Goal: Transaction & Acquisition: Purchase product/service

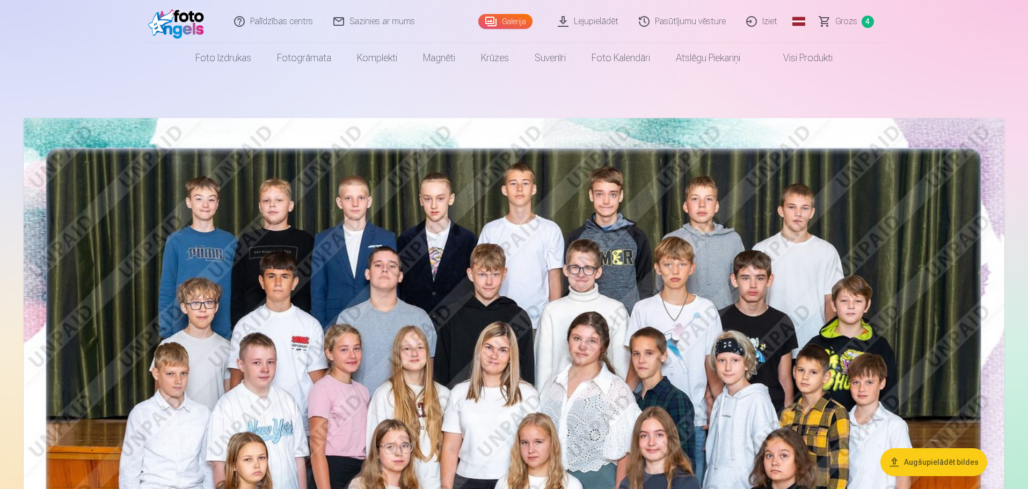
click at [841, 17] on span "Grozs" at bounding box center [846, 21] width 22 height 13
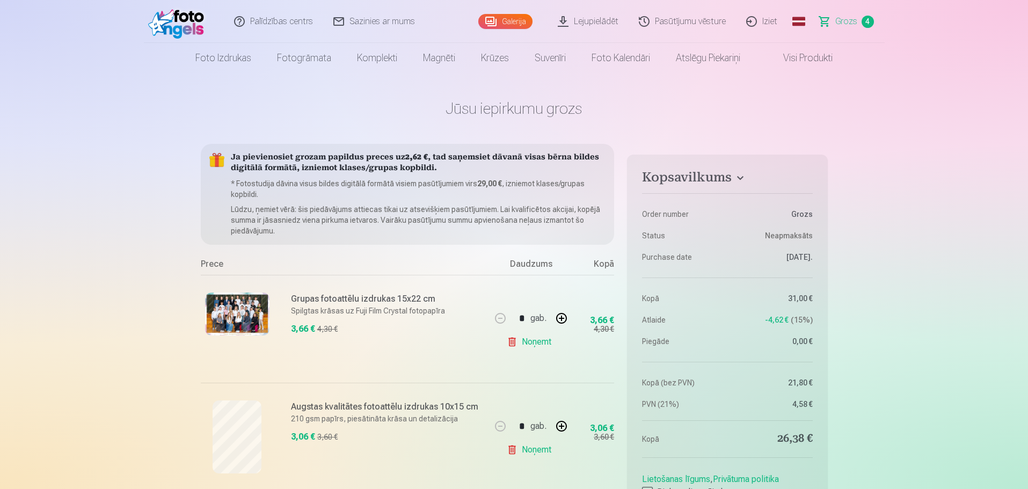
click at [808, 61] on link "Visi produkti" at bounding box center [799, 58] width 92 height 30
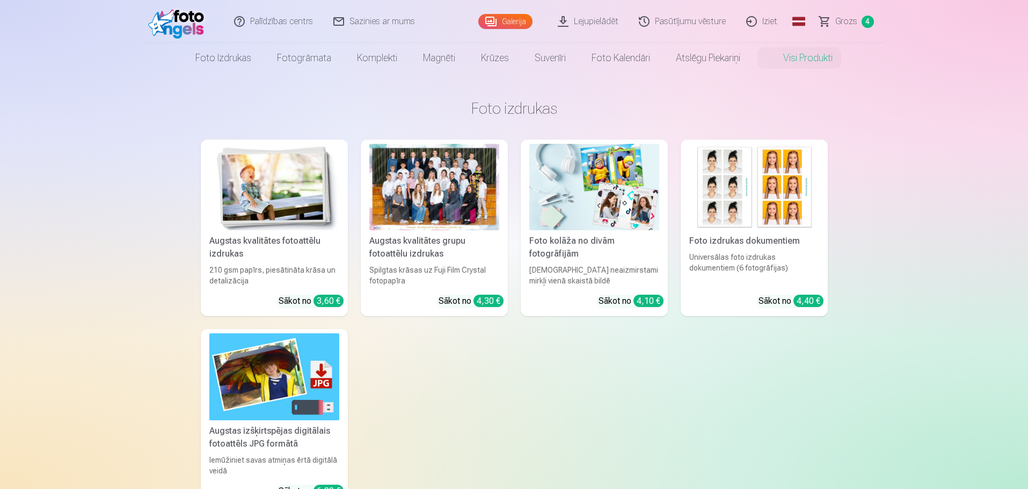
click at [518, 22] on link "Galerija" at bounding box center [505, 21] width 54 height 15
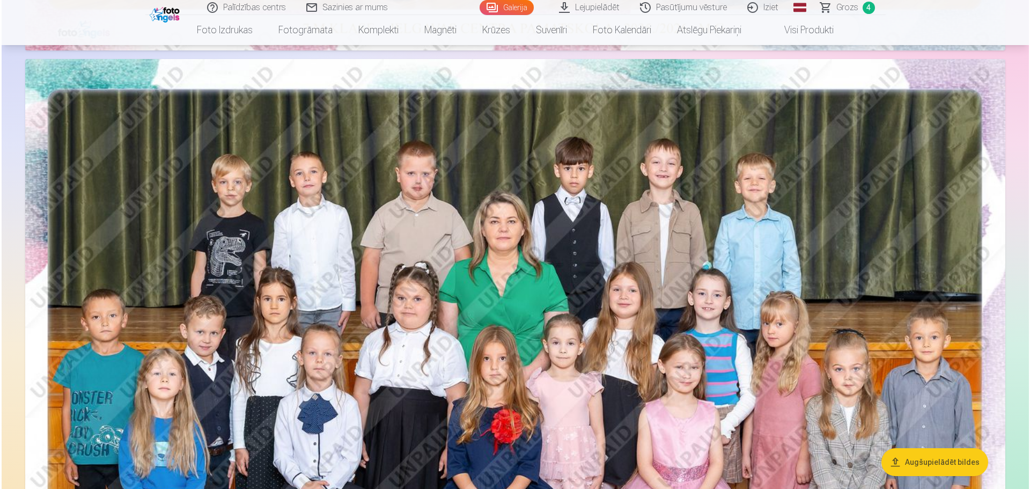
scroll to position [805, 0]
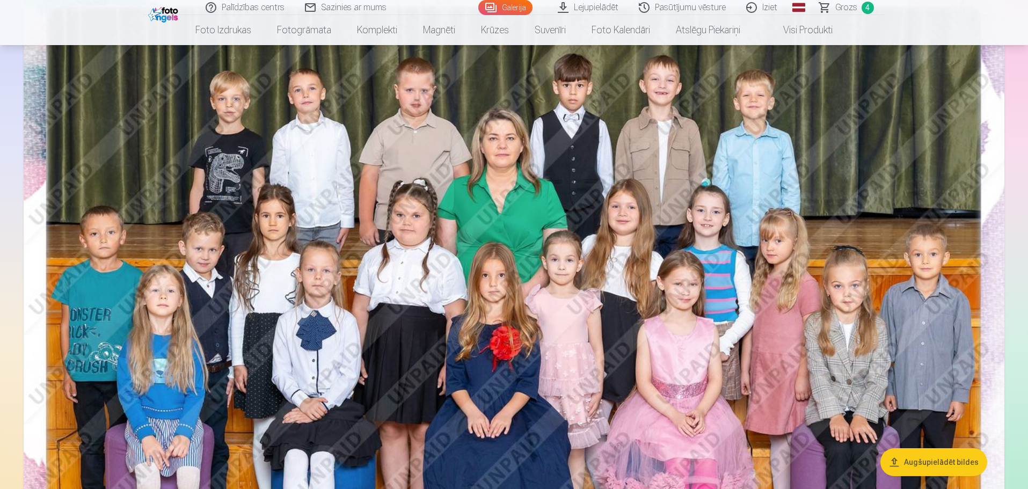
click at [402, 192] on img at bounding box center [514, 303] width 980 height 654
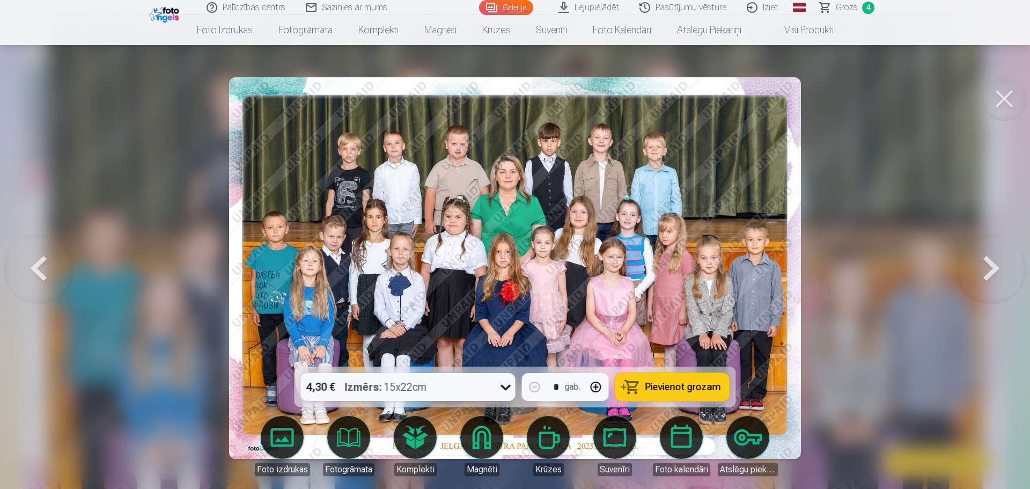
click at [660, 390] on span "Pievienot grozam" at bounding box center [684, 387] width 76 height 10
click at [1005, 114] on button at bounding box center [1004, 98] width 43 height 43
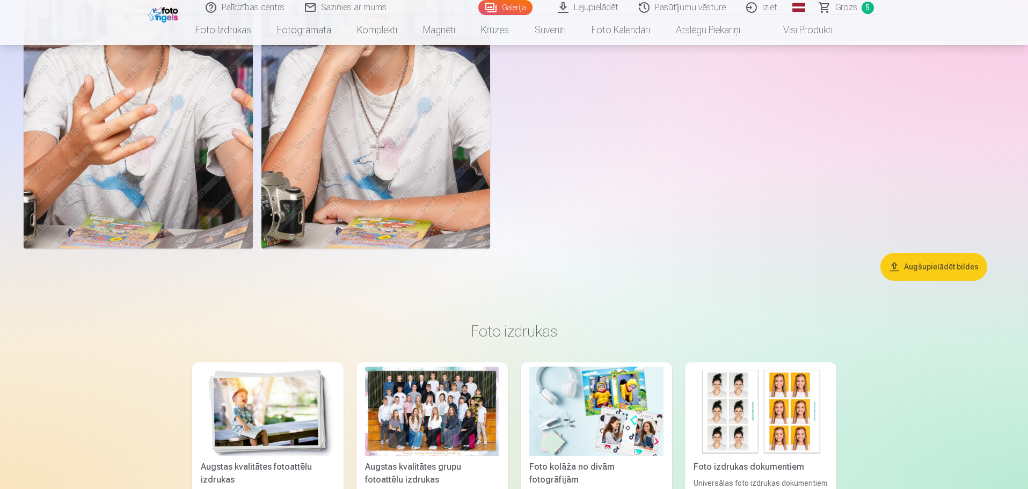
scroll to position [5257, 0]
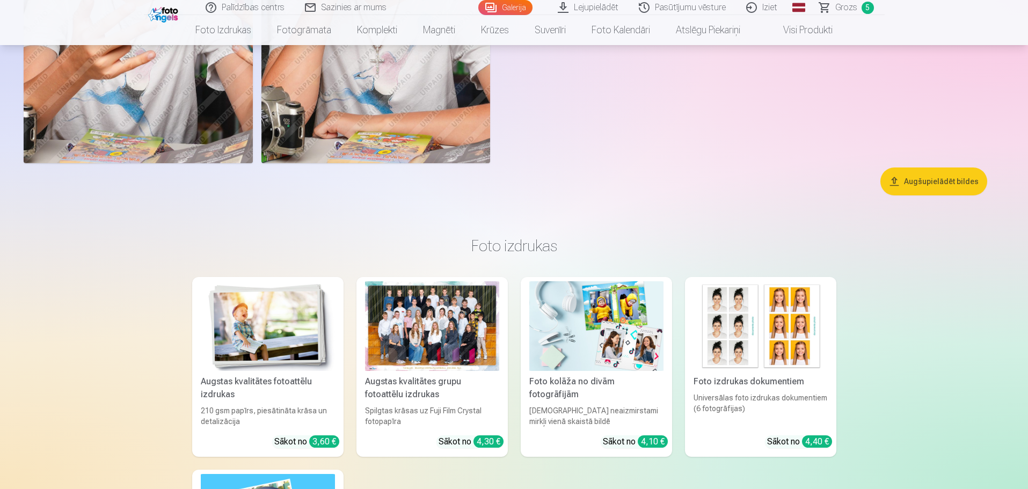
click at [487, 9] on link "Galerija" at bounding box center [505, 7] width 54 height 15
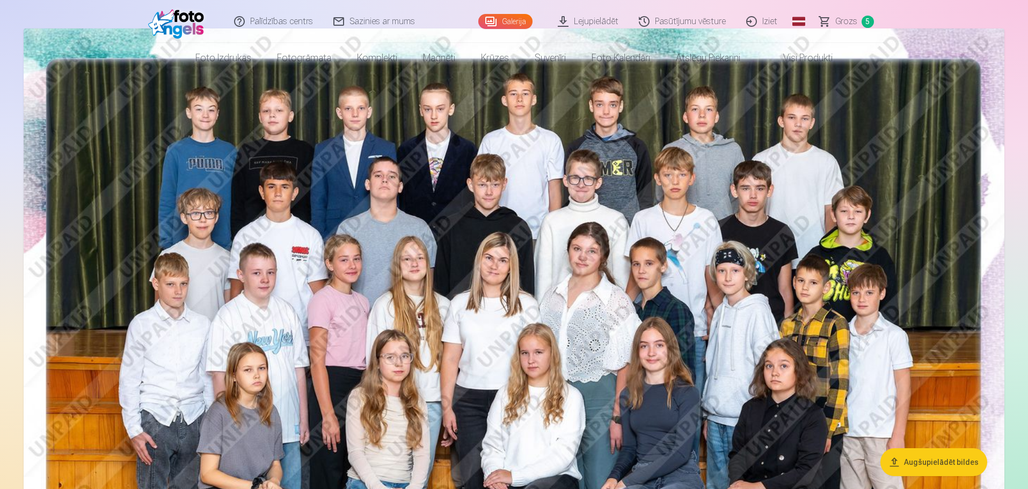
scroll to position [0, 0]
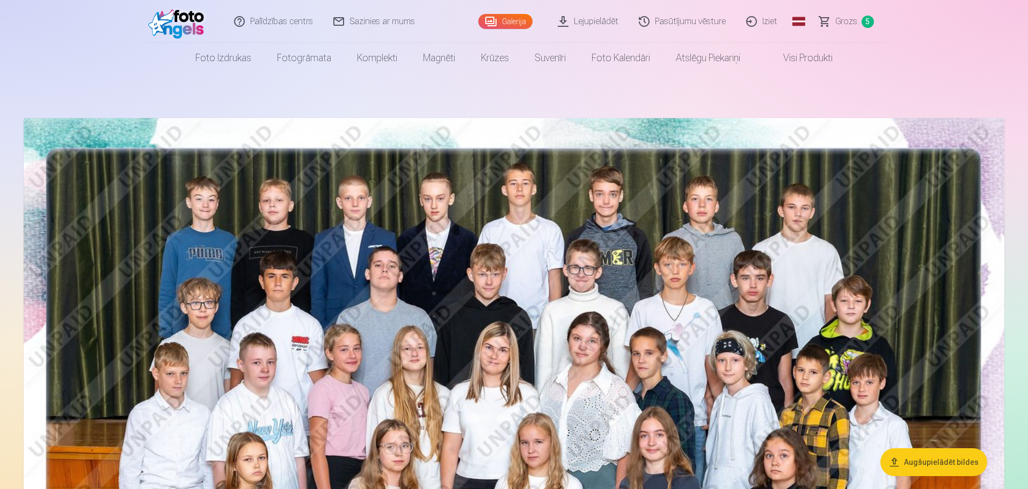
click at [787, 57] on link "Visi produkti" at bounding box center [799, 58] width 92 height 30
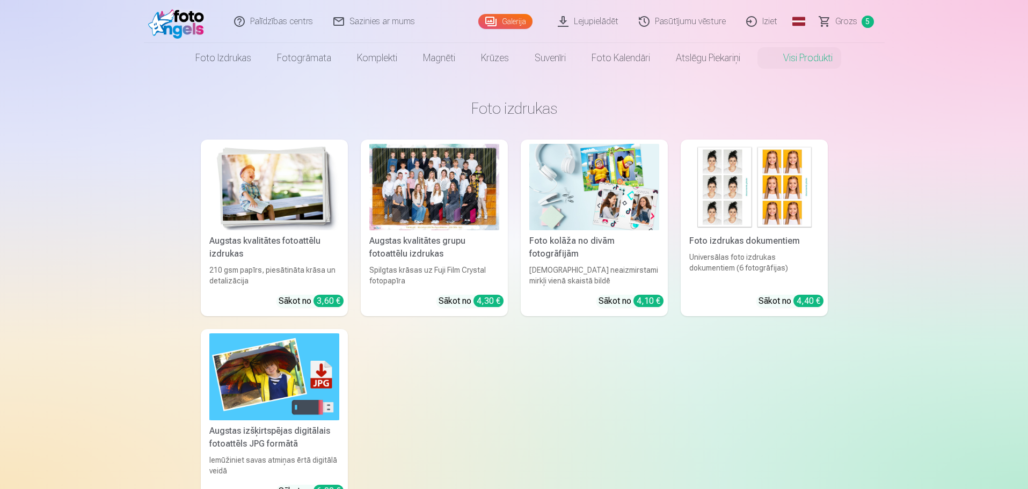
click at [228, 163] on img at bounding box center [274, 187] width 130 height 86
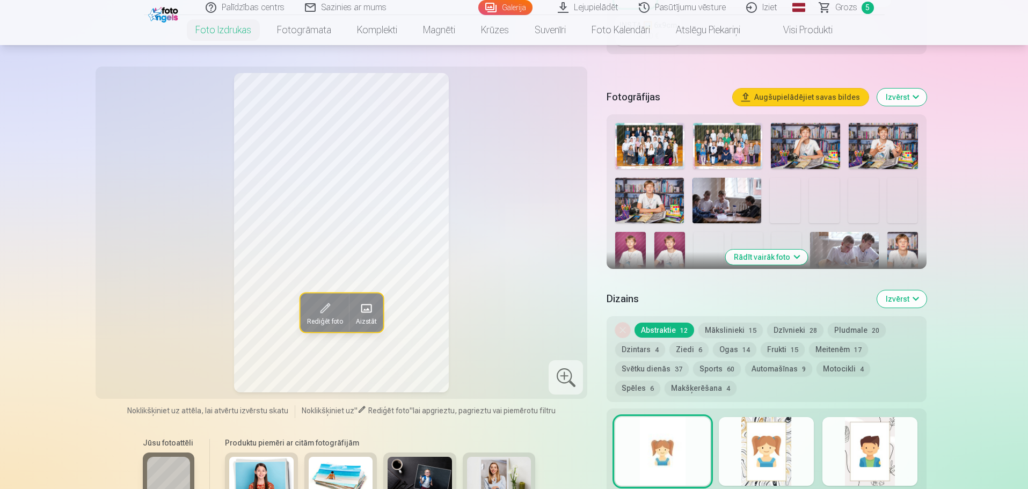
scroll to position [268, 0]
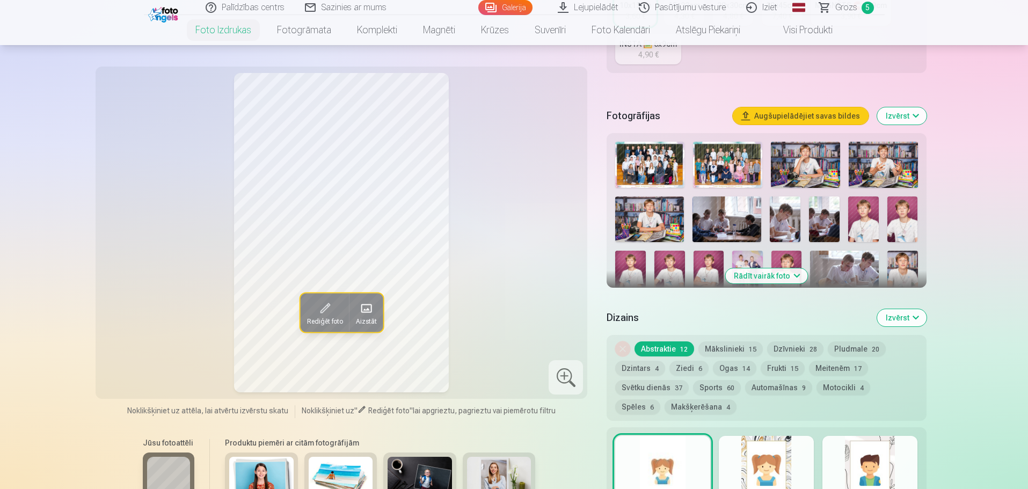
click at [796, 273] on button "Rādīt vairāk foto" at bounding box center [766, 275] width 82 height 15
